Goal: Task Accomplishment & Management: Manage account settings

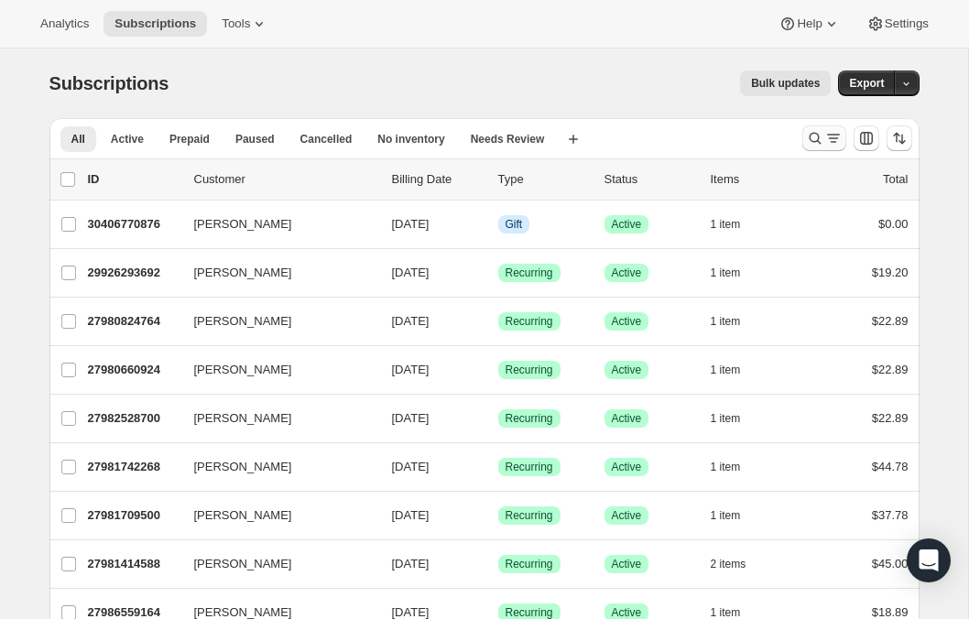
click at [823, 135] on div "Search and filter results" at bounding box center [824, 138] width 37 height 18
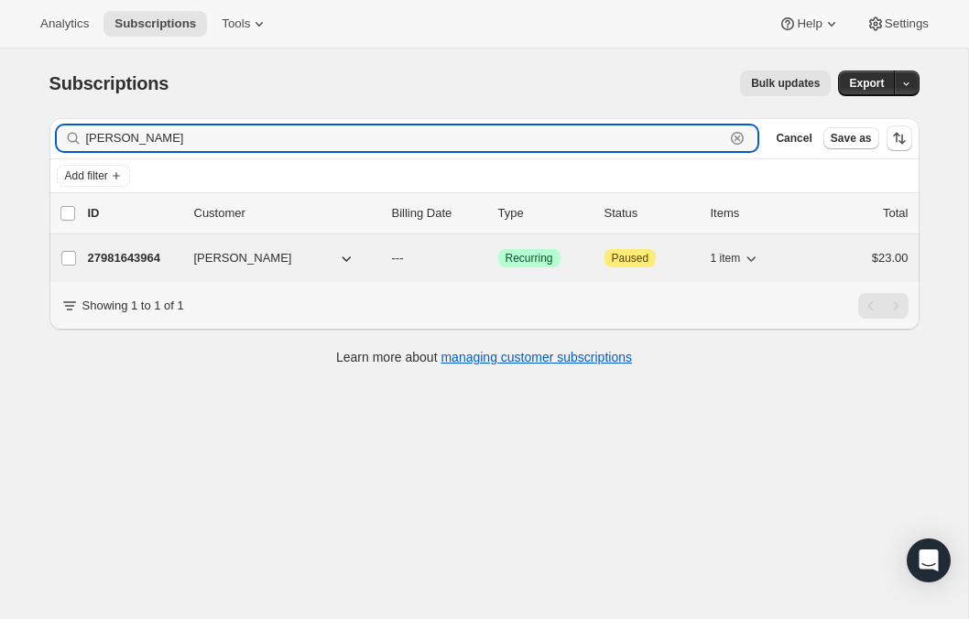
type input "CHRIS OWEN"
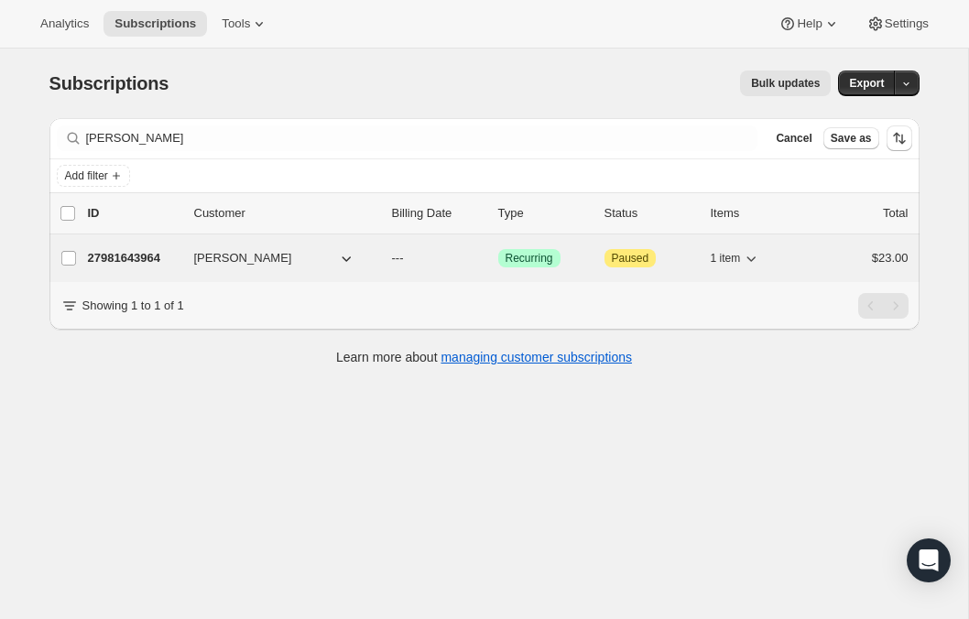
click at [321, 258] on button "Chris Owen" at bounding box center [274, 258] width 183 height 29
click at [487, 268] on div "27981643964 Chris Owen --- Success Recurring Attention Paused 1 item $23.00" at bounding box center [498, 258] width 821 height 26
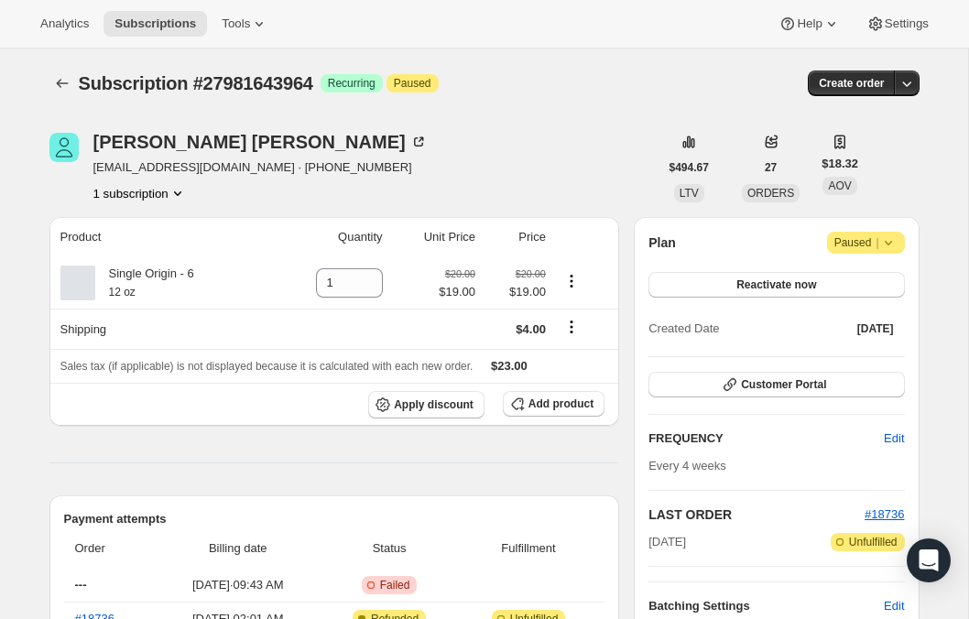
click at [883, 241] on icon at bounding box center [888, 243] width 18 height 18
click at [868, 242] on span "Paused |" at bounding box center [865, 243] width 63 height 18
click at [850, 283] on button "Reactivate now" at bounding box center [776, 285] width 256 height 26
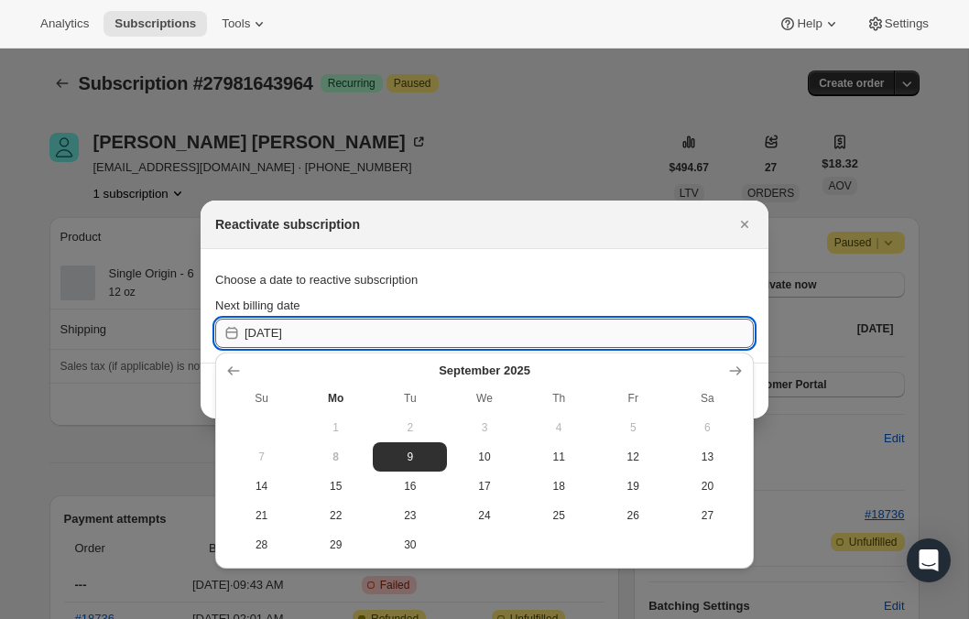
click at [386, 327] on input "[DATE]" at bounding box center [499, 333] width 509 height 29
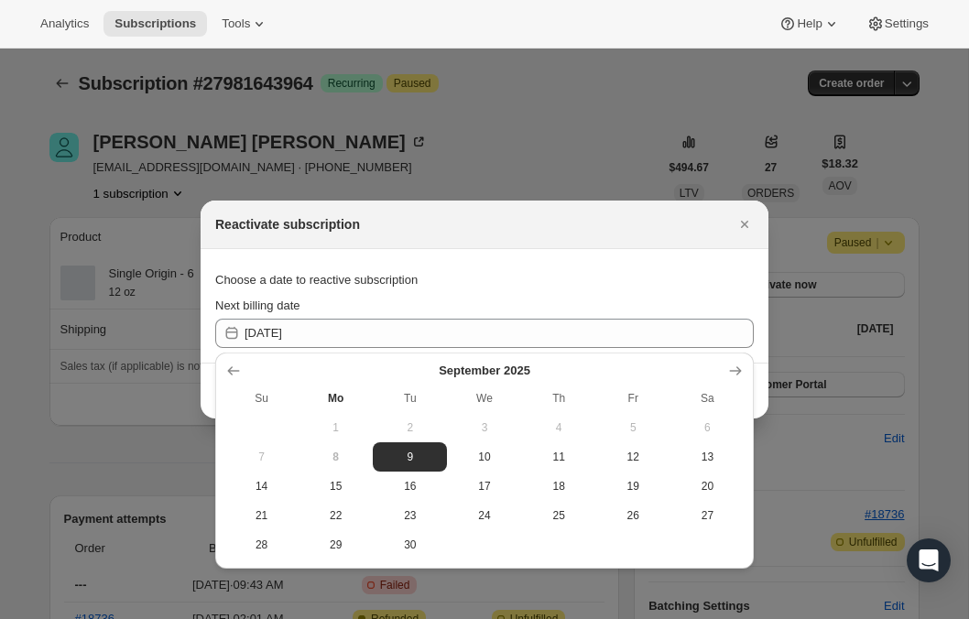
click at [331, 463] on span "8" at bounding box center [336, 457] width 60 height 15
click at [704, 244] on div "Reactivate subscription" at bounding box center [485, 225] width 568 height 49
click at [670, 274] on div "Choose a date to reactive subscription" at bounding box center [484, 280] width 539 height 33
click at [742, 272] on div "Choose a date to reactive subscription" at bounding box center [484, 280] width 539 height 33
click at [742, 230] on icon "Close" at bounding box center [744, 224] width 18 height 18
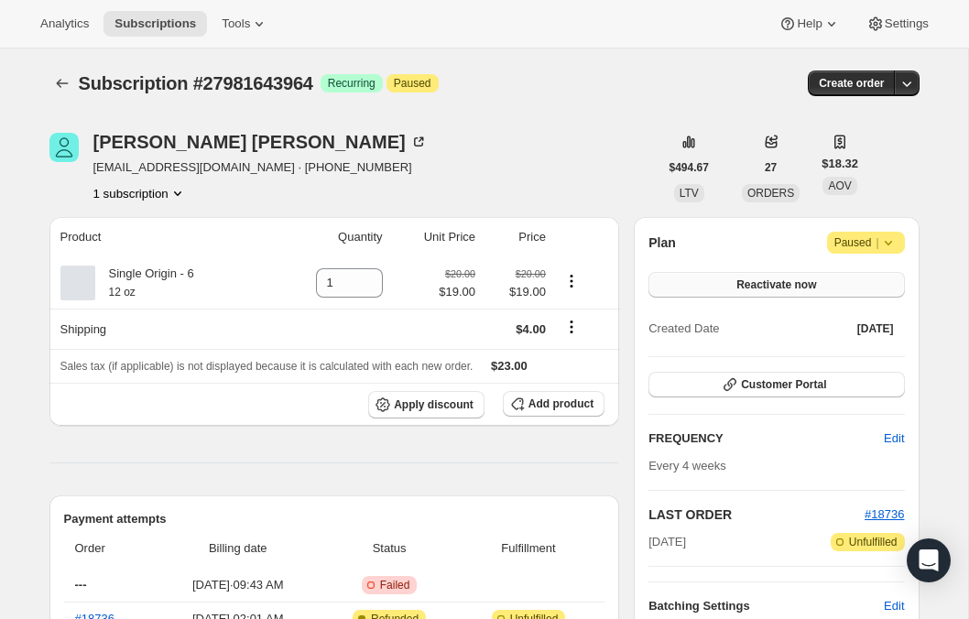
click at [758, 293] on button "Reactivate now" at bounding box center [776, 285] width 256 height 26
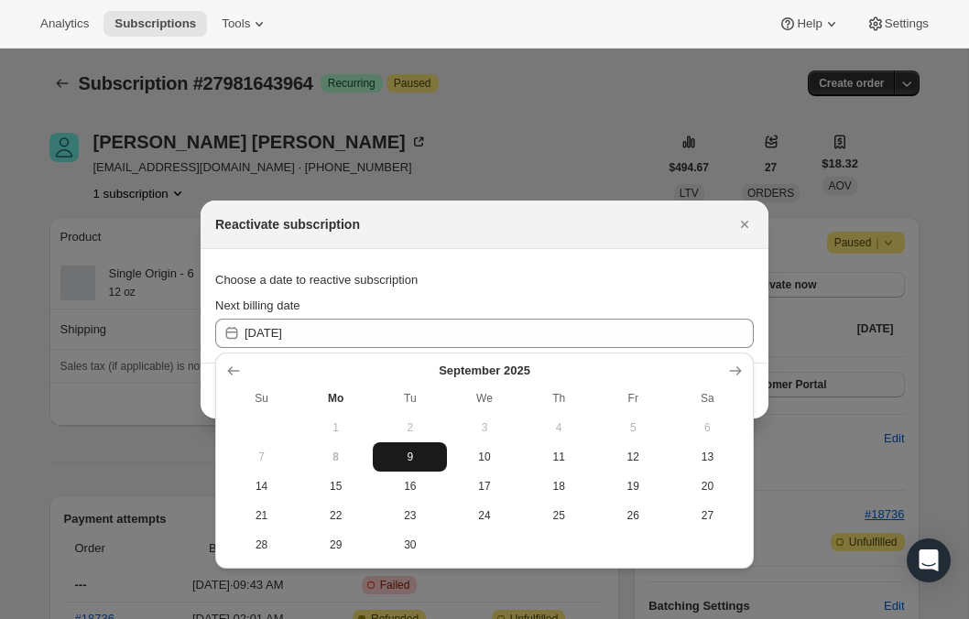
click at [417, 457] on span "9" at bounding box center [410, 457] width 60 height 15
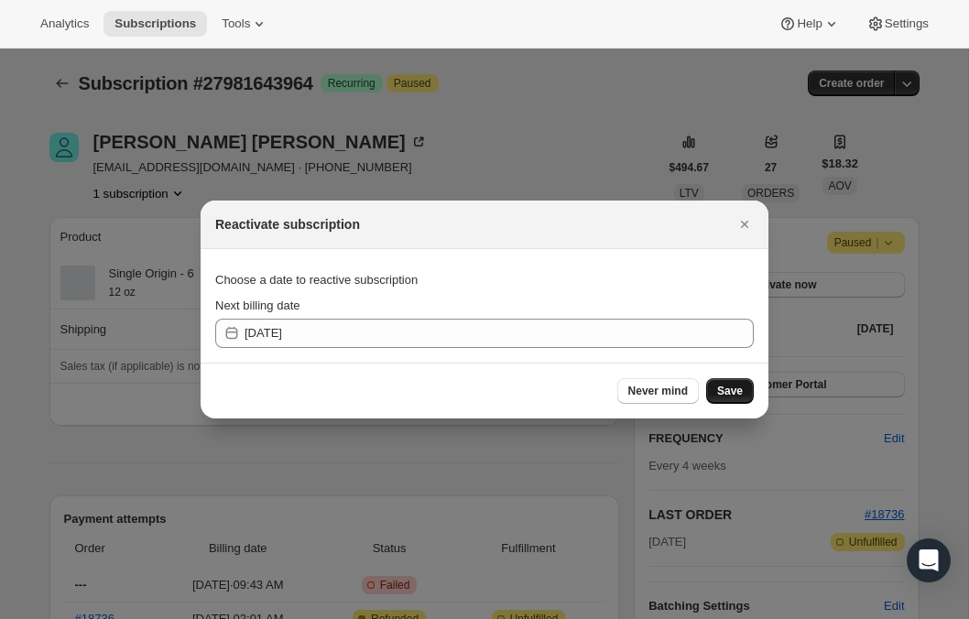
click at [720, 390] on span "Save" at bounding box center [730, 391] width 26 height 15
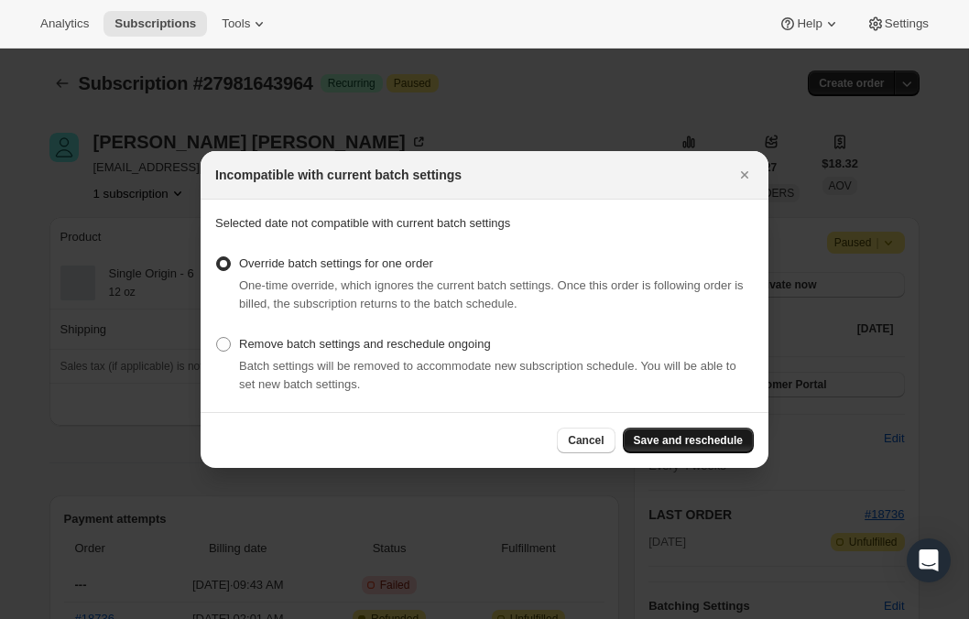
click at [683, 445] on span "Save and reschedule" at bounding box center [688, 440] width 109 height 15
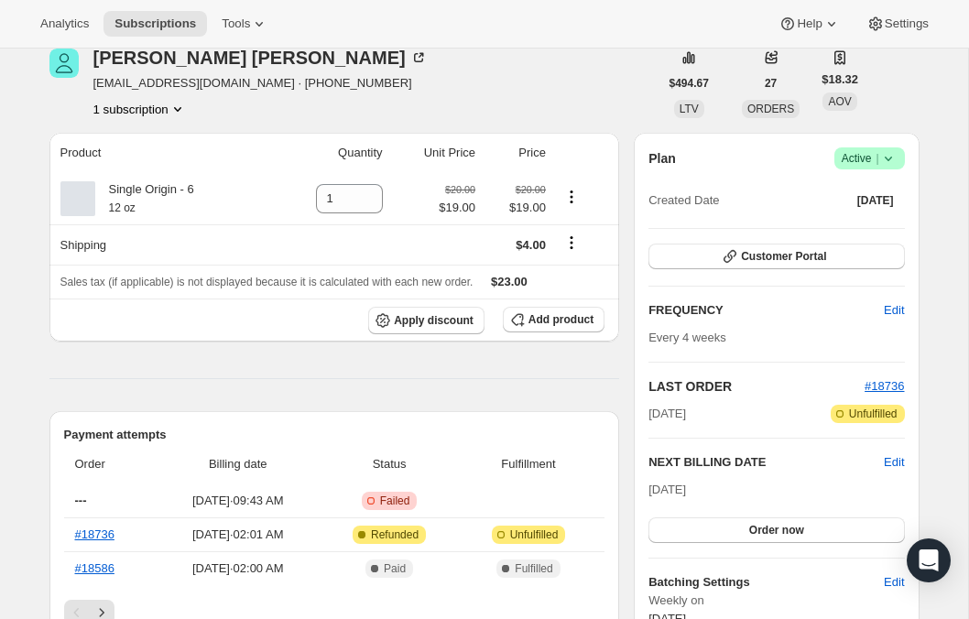
scroll to position [144, 0]
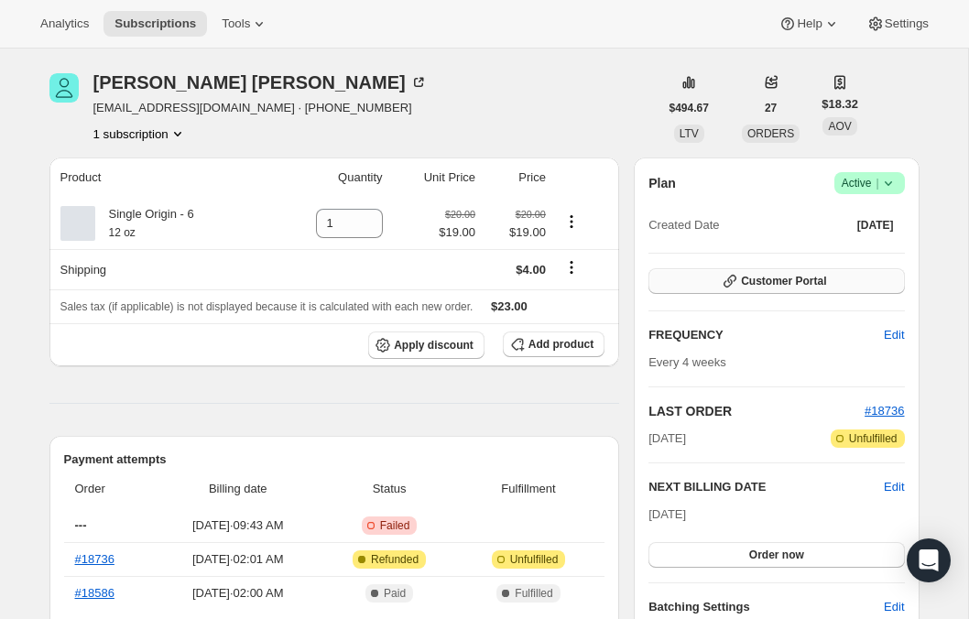
click at [792, 286] on span "Customer Portal" at bounding box center [783, 281] width 85 height 15
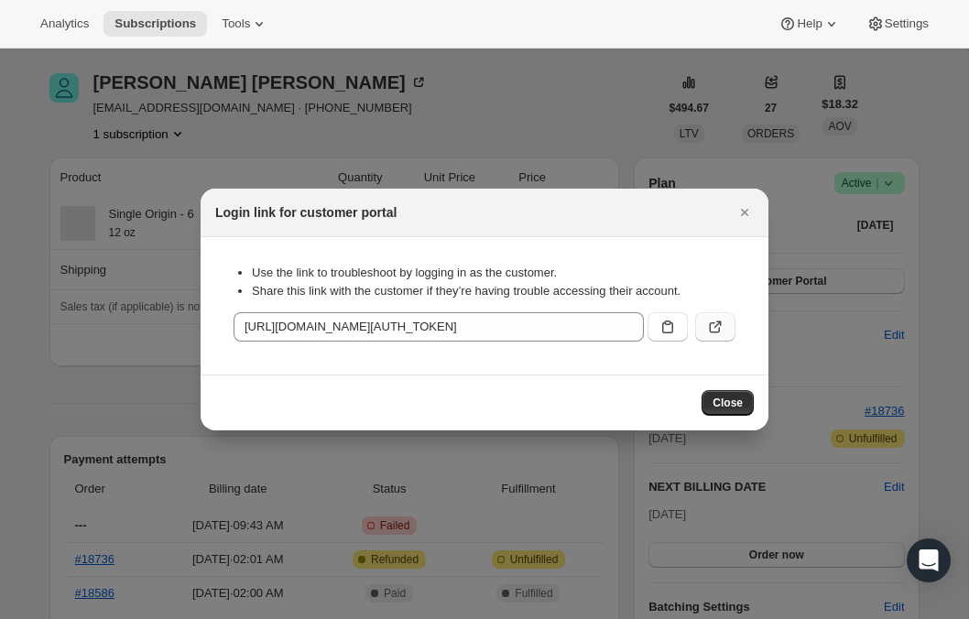
click at [718, 328] on icon ":rfd:" at bounding box center [715, 327] width 18 height 18
click at [746, 407] on button "Close" at bounding box center [728, 403] width 52 height 26
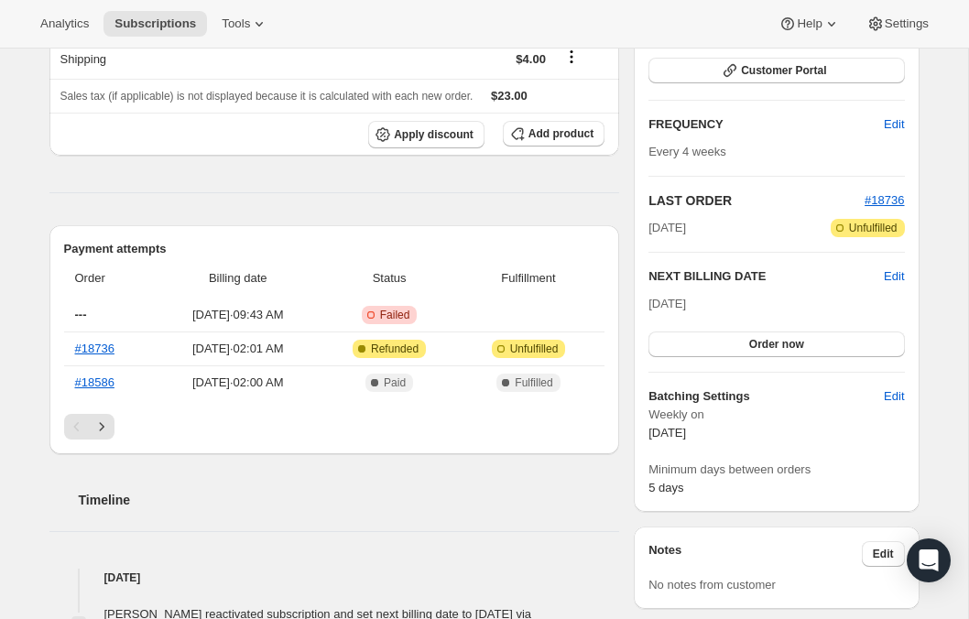
scroll to position [355, 0]
click at [250, 319] on span "[DATE] · 09:43 AM" at bounding box center [237, 314] width 155 height 18
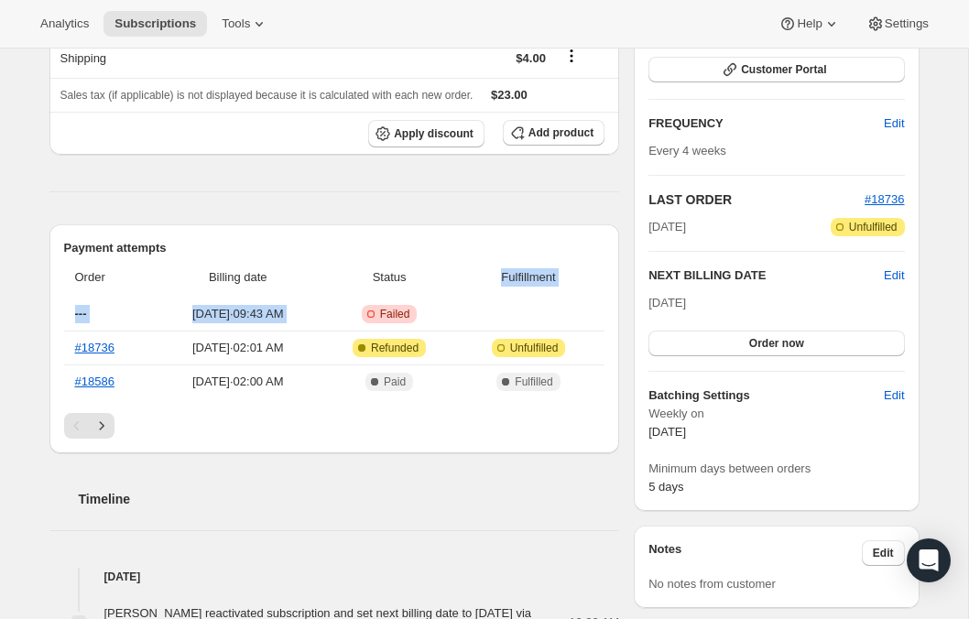
click at [384, 298] on table "Order Billing date Status Fulfillment --- Sep 8, 2025 · 09:43 AM Critical Incom…" at bounding box center [334, 327] width 541 height 141
click at [371, 298] on th "Status" at bounding box center [389, 277] width 137 height 40
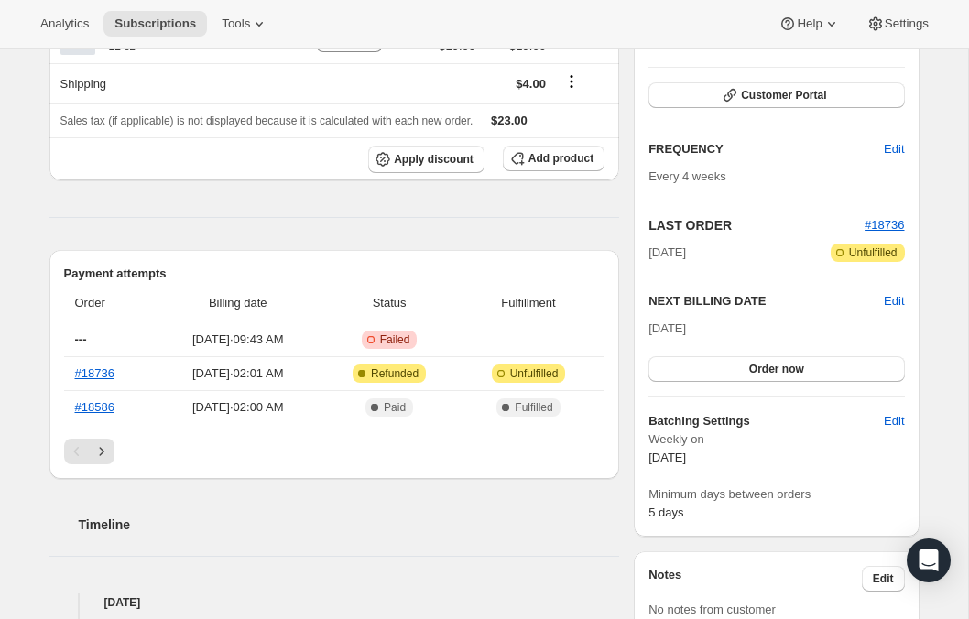
scroll to position [345, 0]
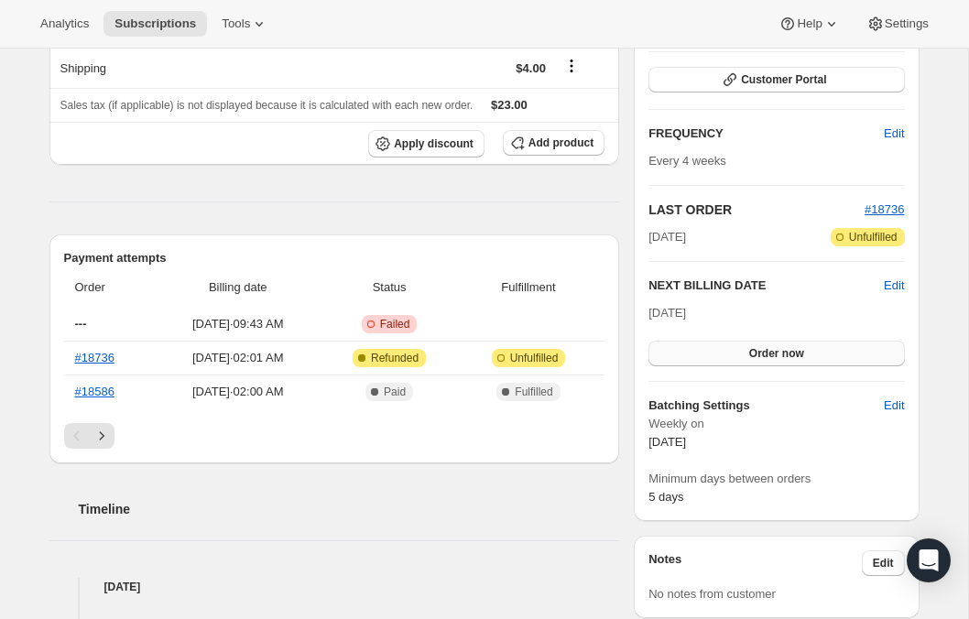
click at [713, 359] on button "Order now" at bounding box center [776, 354] width 256 height 26
click at [735, 347] on span "Click to confirm" at bounding box center [776, 353] width 83 height 15
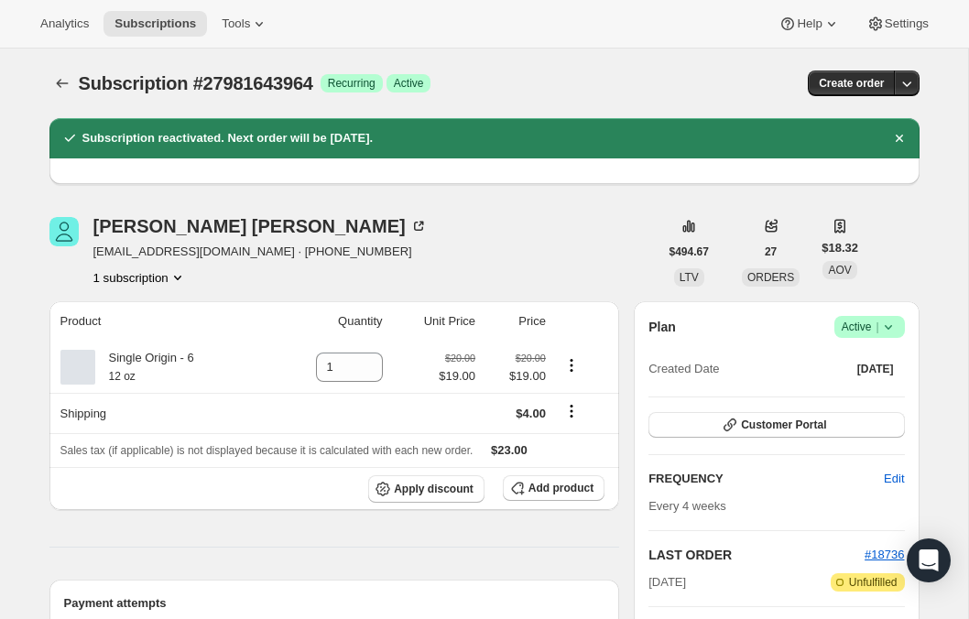
scroll to position [0, 0]
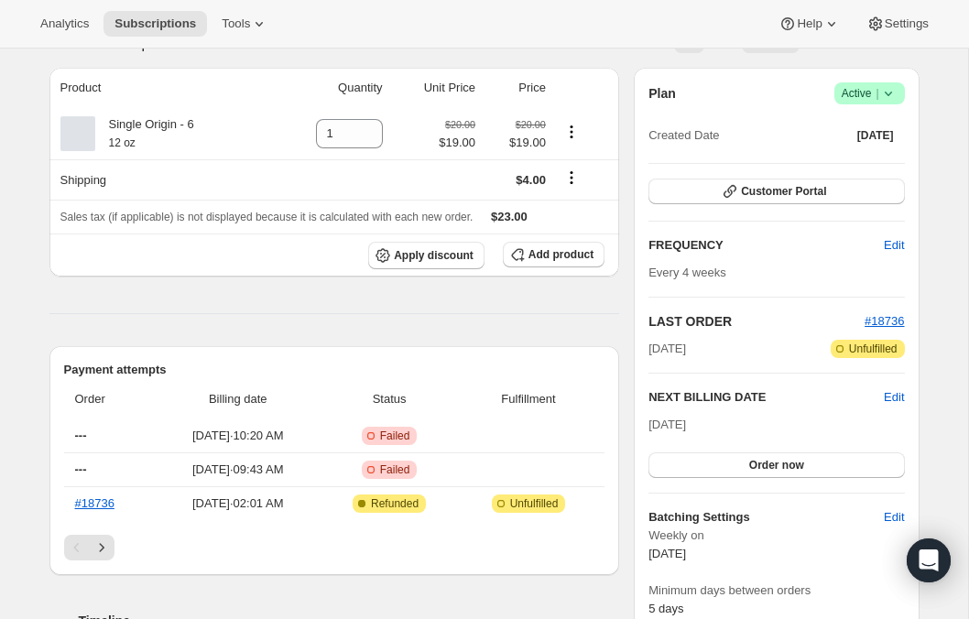
scroll to position [142, 0]
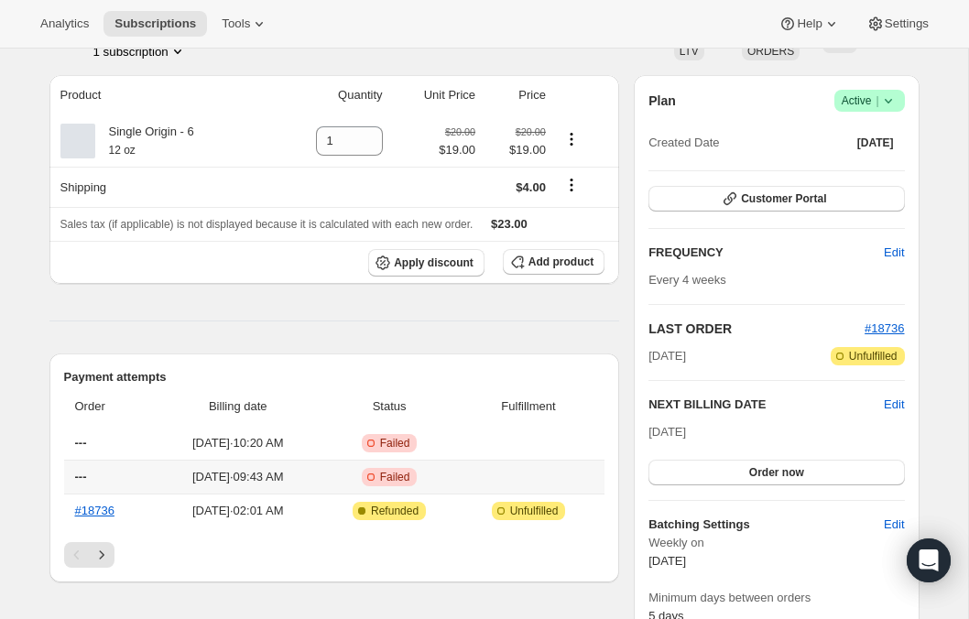
click at [374, 486] on span "Critical Incomplete Failed" at bounding box center [389, 477] width 126 height 18
click at [287, 447] on span "[DATE] · 10:20 AM" at bounding box center [237, 443] width 155 height 18
click at [305, 480] on span "[DATE] · 09:43 AM" at bounding box center [237, 477] width 155 height 18
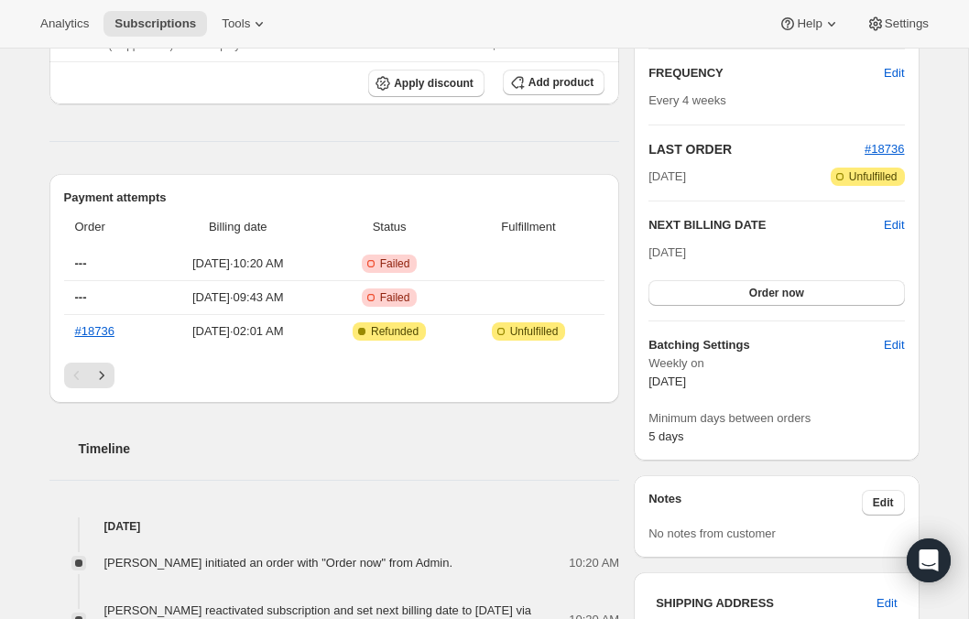
scroll to position [326, 0]
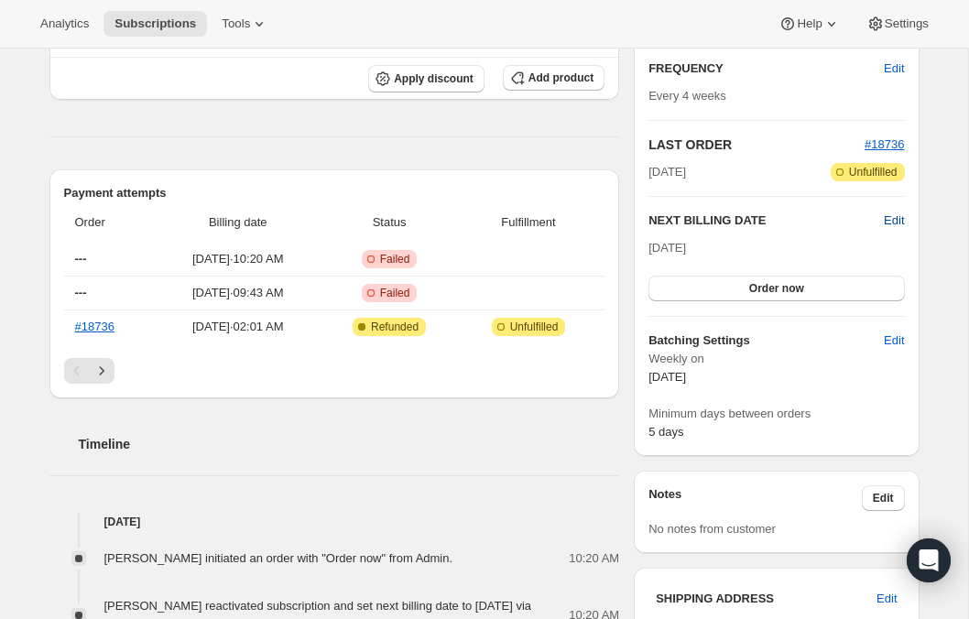
click at [894, 216] on span "Edit" at bounding box center [894, 221] width 20 height 18
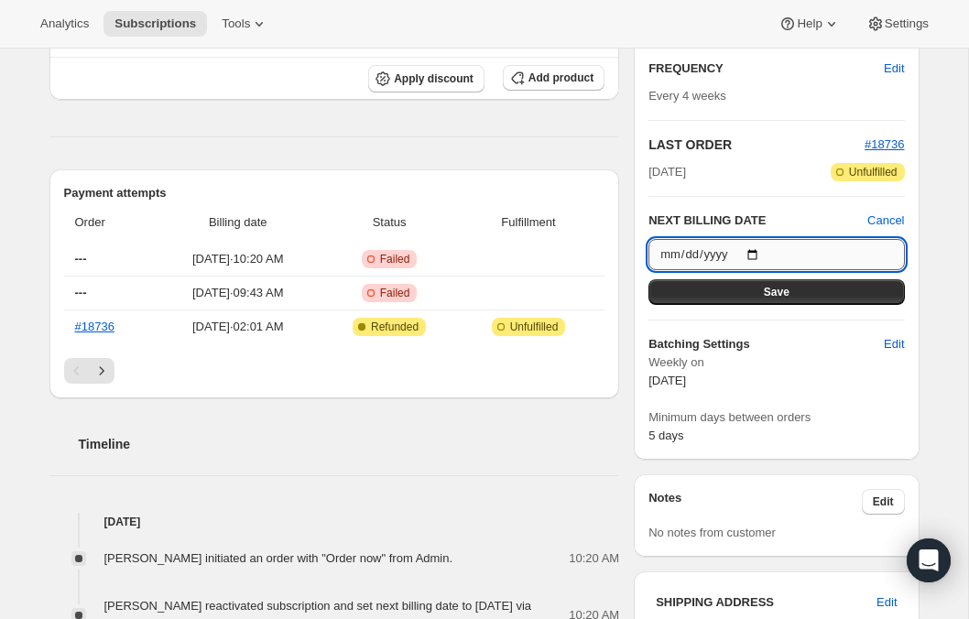
click at [673, 254] on input "[DATE]" at bounding box center [776, 254] width 256 height 31
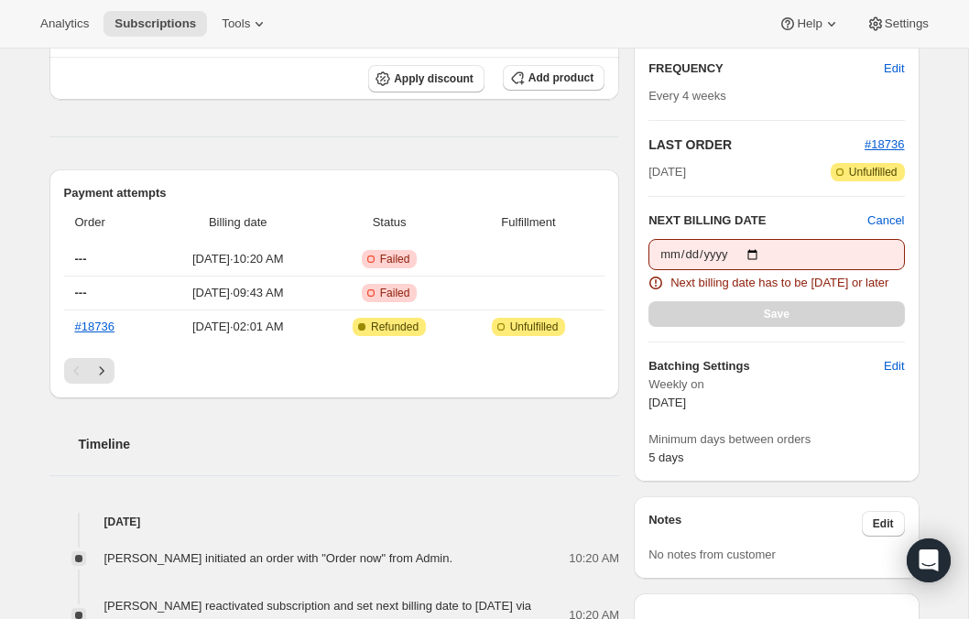
click at [904, 327] on div "Save" at bounding box center [776, 314] width 256 height 26
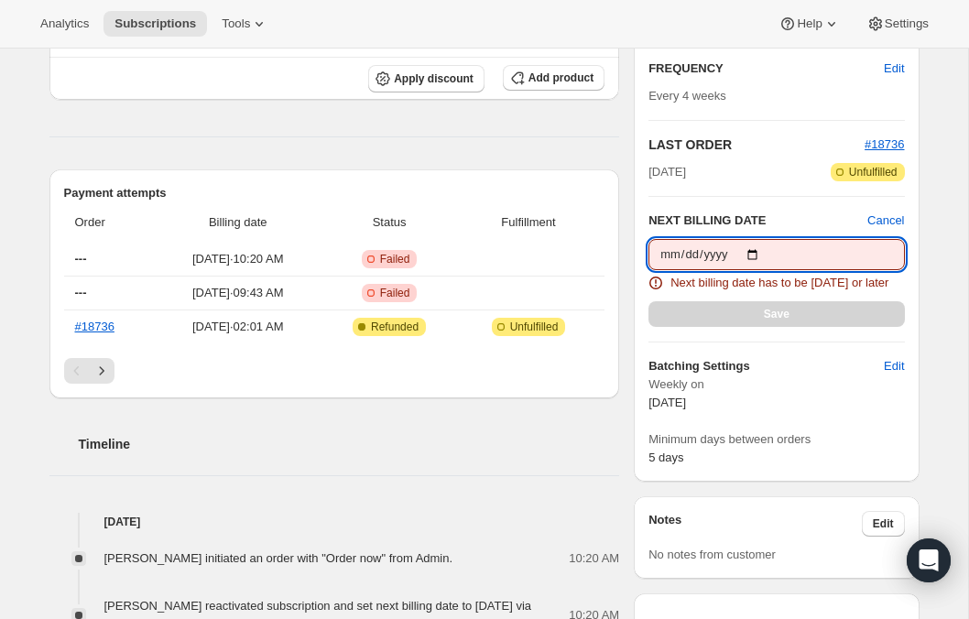
click at [691, 259] on input "[DATE]" at bounding box center [776, 254] width 256 height 31
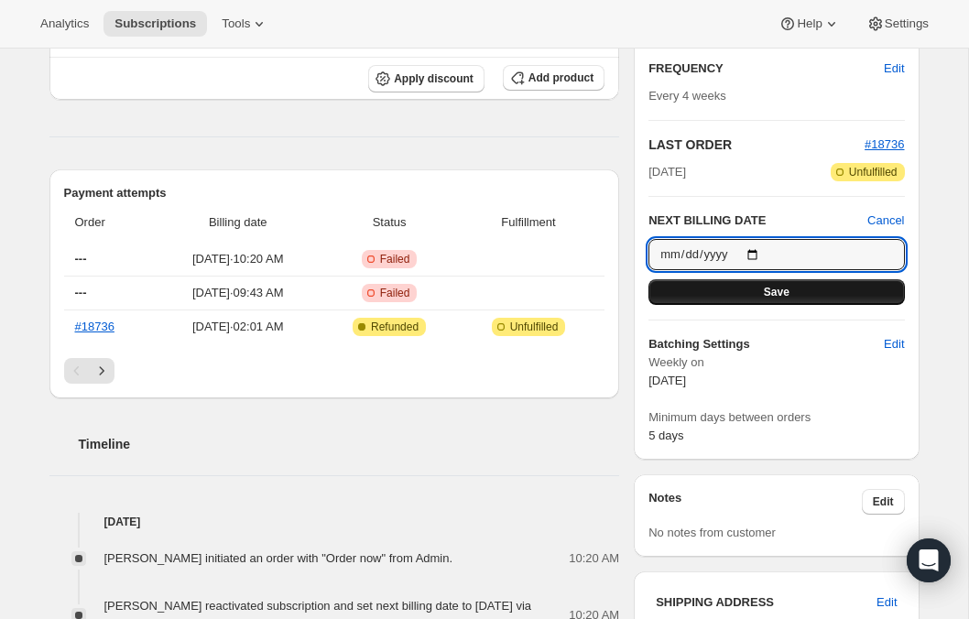
type input "[DATE]"
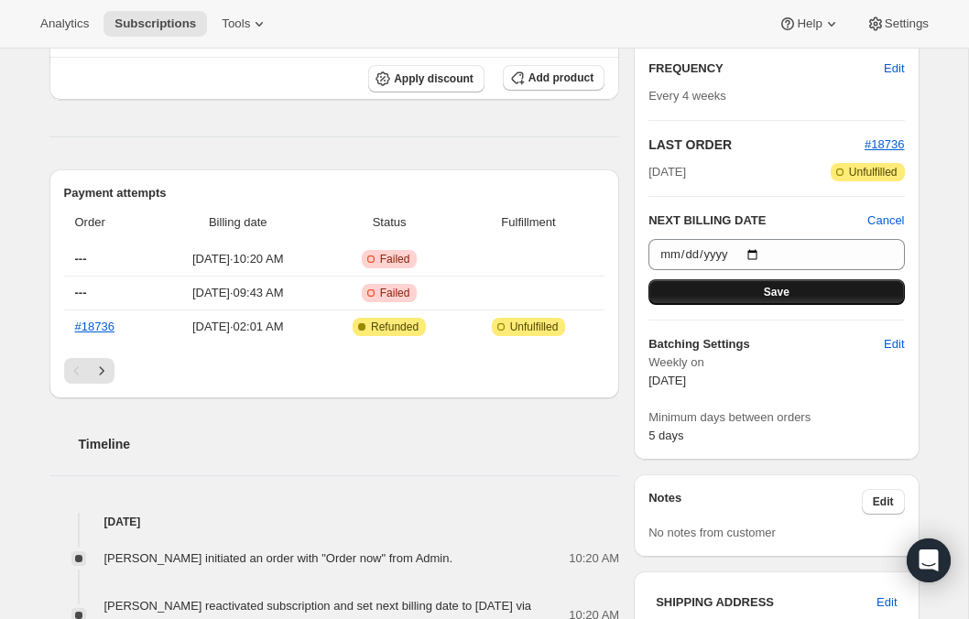
click at [889, 291] on button "Save" at bounding box center [776, 292] width 256 height 26
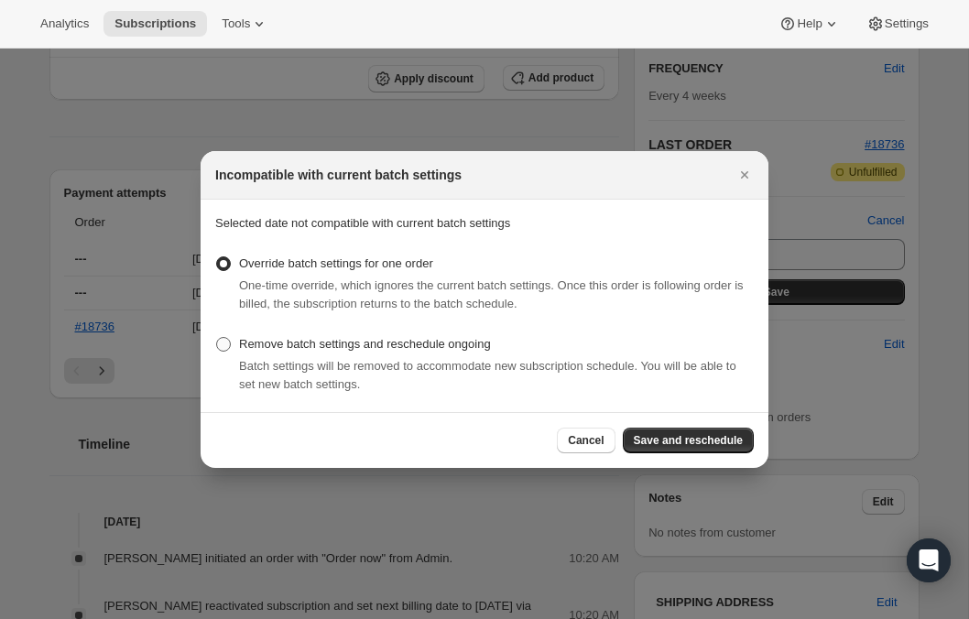
click at [223, 341] on span ":r1c:" at bounding box center [223, 344] width 15 height 15
click at [217, 338] on input "Remove batch settings and reschedule ongoing" at bounding box center [216, 337] width 1 height 1
radio input "true"
click at [224, 249] on section "Selected date not compatible with current batch settings Override batch setting…" at bounding box center [485, 306] width 568 height 212
click at [224, 253] on label "Override batch settings for one order" at bounding box center [324, 264] width 218 height 26
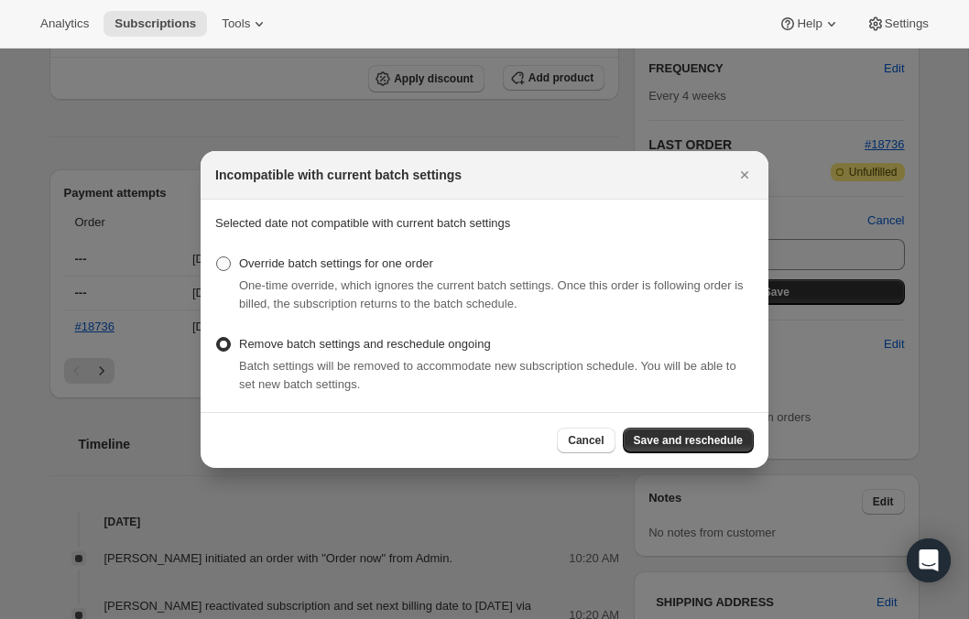
click at [217, 256] on input "Override batch settings for one order" at bounding box center [216, 256] width 1 height 1
radio input "true"
click at [699, 443] on span "Save and reschedule" at bounding box center [688, 440] width 109 height 15
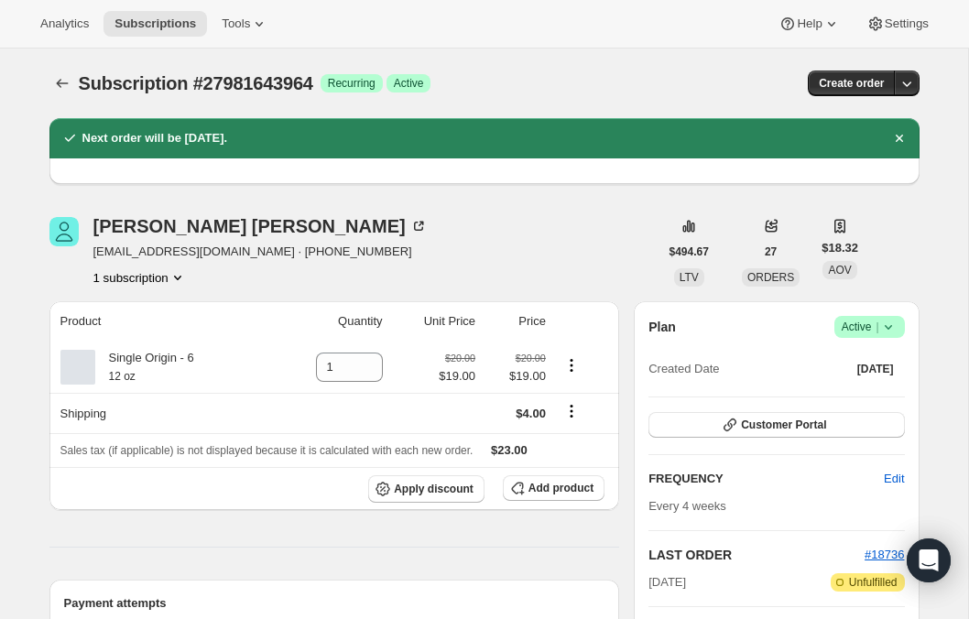
scroll to position [0, 0]
